Goal: Check status: Check status

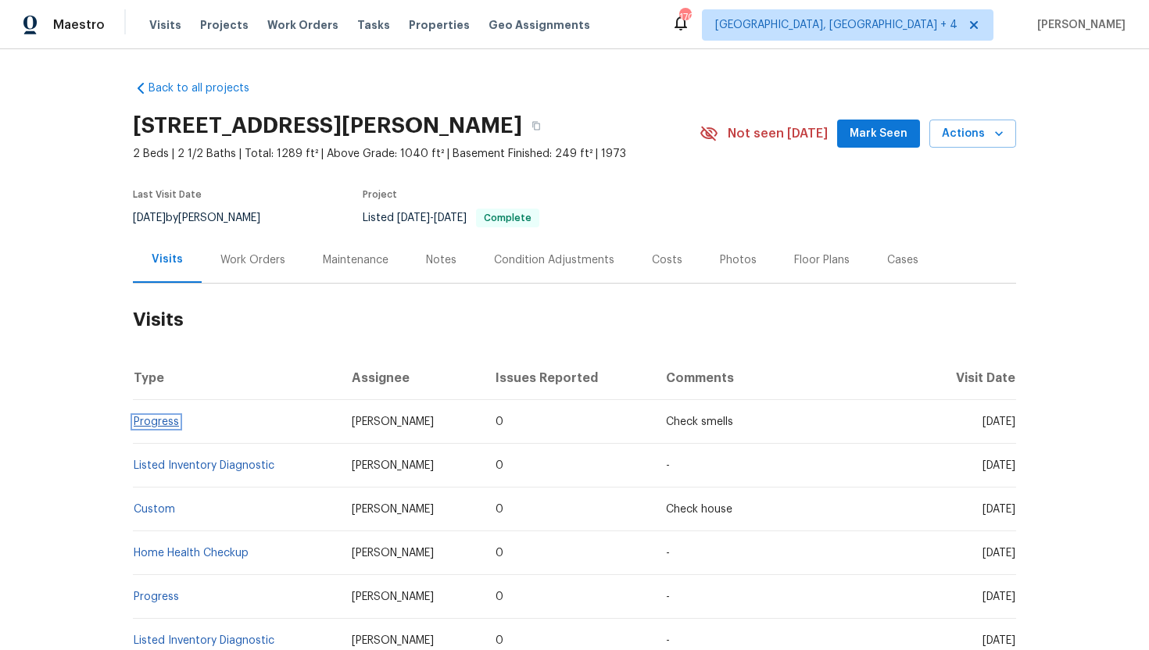
click at [173, 423] on link "Progress" at bounding box center [156, 422] width 45 height 11
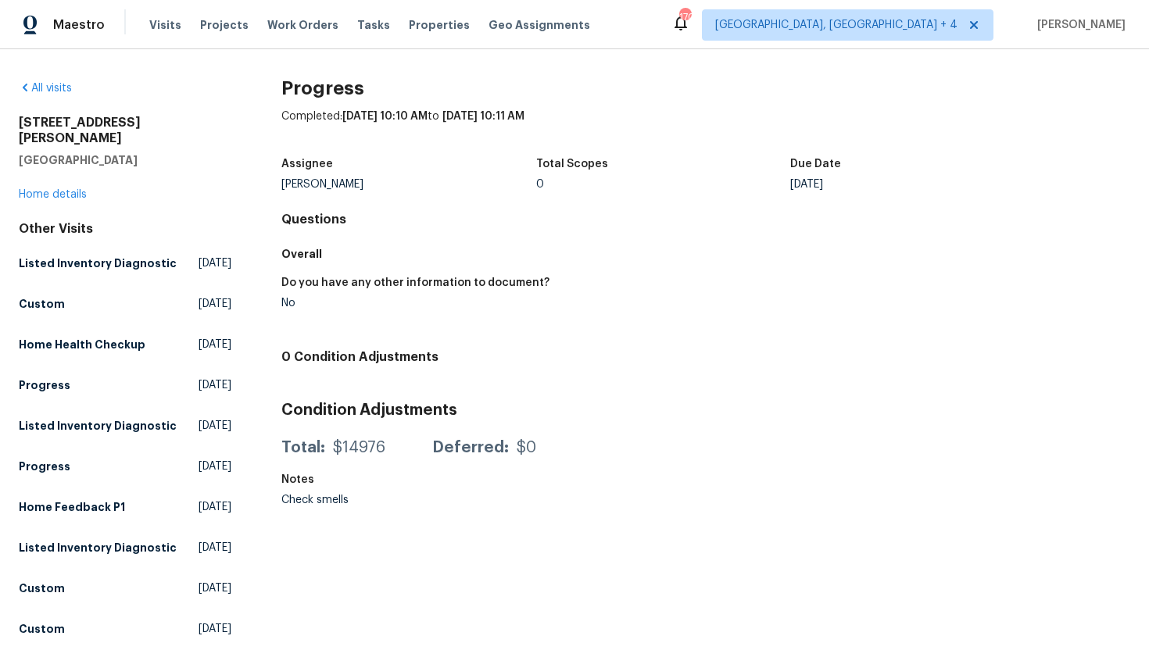
click at [72, 184] on div "[STREET_ADDRESS][PERSON_NAME] Home details" at bounding box center [125, 159] width 213 height 88
click at [72, 189] on link "Home details" at bounding box center [53, 194] width 68 height 11
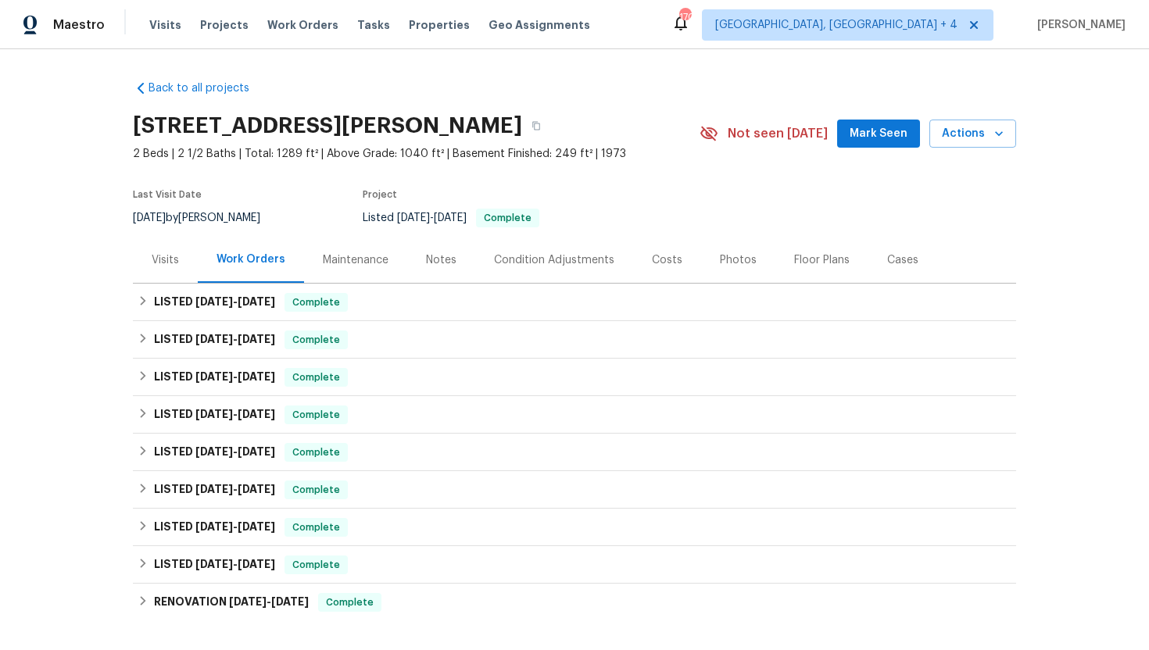
click at [170, 258] on div "Visits" at bounding box center [165, 260] width 27 height 16
